Goal: Find specific fact: Find specific fact

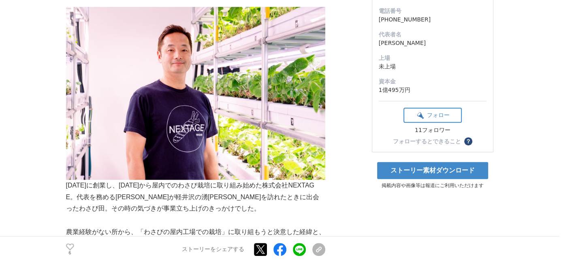
scroll to position [258, 0]
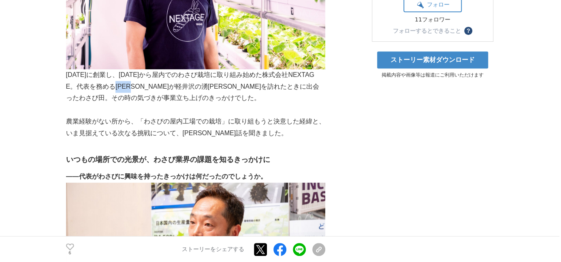
drag, startPoint x: 200, startPoint y: 110, endPoint x: 229, endPoint y: 108, distance: 28.8
click at [229, 104] on p "[DATE]に創業し、[DATE]から屋内でのわさび栽培に取り組み始めた株式会社NEXTAGE。代表を務める[PERSON_NAME]が軽井沢の湧[PERSO…" at bounding box center [195, 0] width 259 height 208
copy p "[PERSON_NAME]"
click at [181, 104] on p "[DATE]に創業し、[DATE]から屋内でのわさび栽培に取り組み始めた株式会社NEXTAGE。代表を務める[PERSON_NAME]が軽井沢の湧[PERSO…" at bounding box center [195, 0] width 259 height 208
drag, startPoint x: 74, startPoint y: 107, endPoint x: 232, endPoint y: 107, distance: 157.9
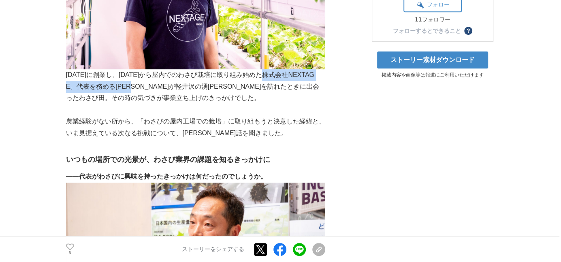
click at [232, 104] on p "[DATE]に創業し、[DATE]から屋内でのわさび栽培に取り組み始めた株式会社NEXTAGE。代表を務める[PERSON_NAME]が軽井沢の湧[PERSO…" at bounding box center [195, 0] width 259 height 208
copy p "株式会社NEXTAGE。代表を務める[PERSON_NAME]"
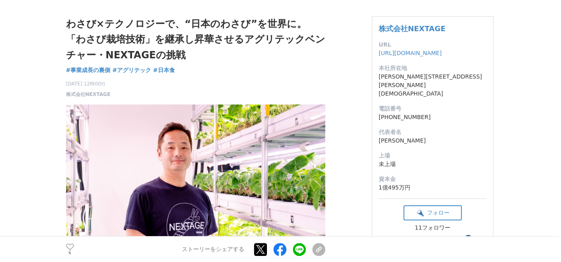
scroll to position [0, 0]
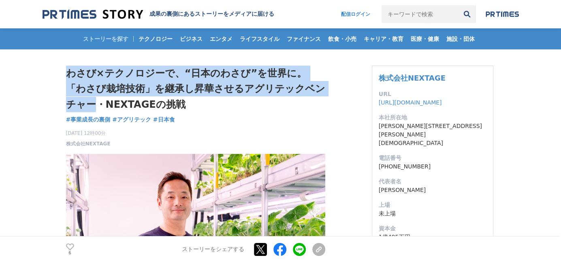
drag, startPoint x: 201, startPoint y: 113, endPoint x: 64, endPoint y: 79, distance: 141.0
copy h1 "わさび×テクノロジーで、“日本のわさび”を世界に。「わさび栽培技術」を継承し昇華させるアグリテックベンチャー"
